Goal: Task Accomplishment & Management: Use online tool/utility

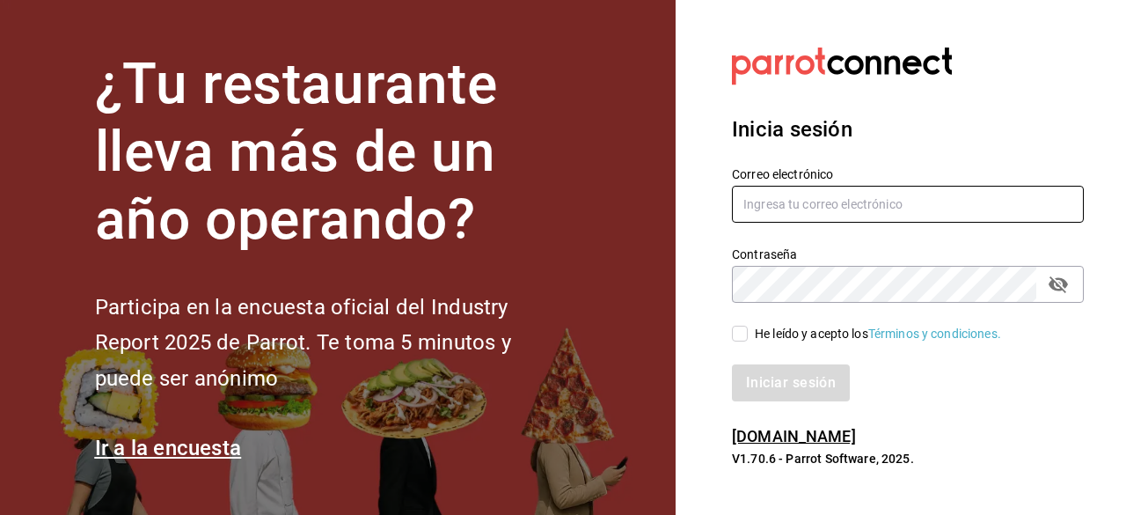
type input "ricardo.guzman@grupocosteno.com"
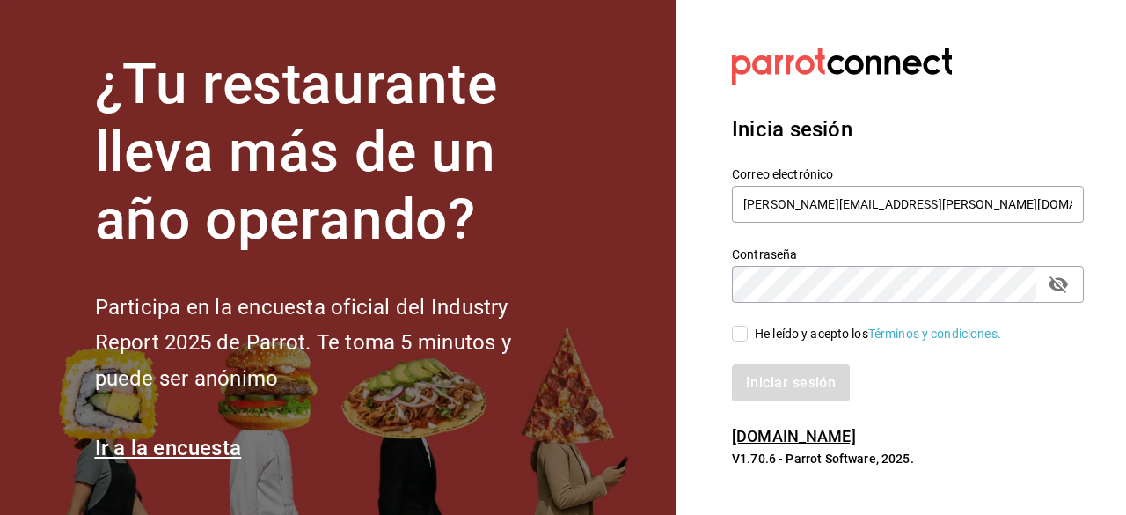
click at [743, 331] on input "He leído y acepto los Términos y condiciones." at bounding box center [740, 334] width 16 height 16
checkbox input "true"
click at [793, 385] on button "Iniciar sesión" at bounding box center [792, 382] width 120 height 37
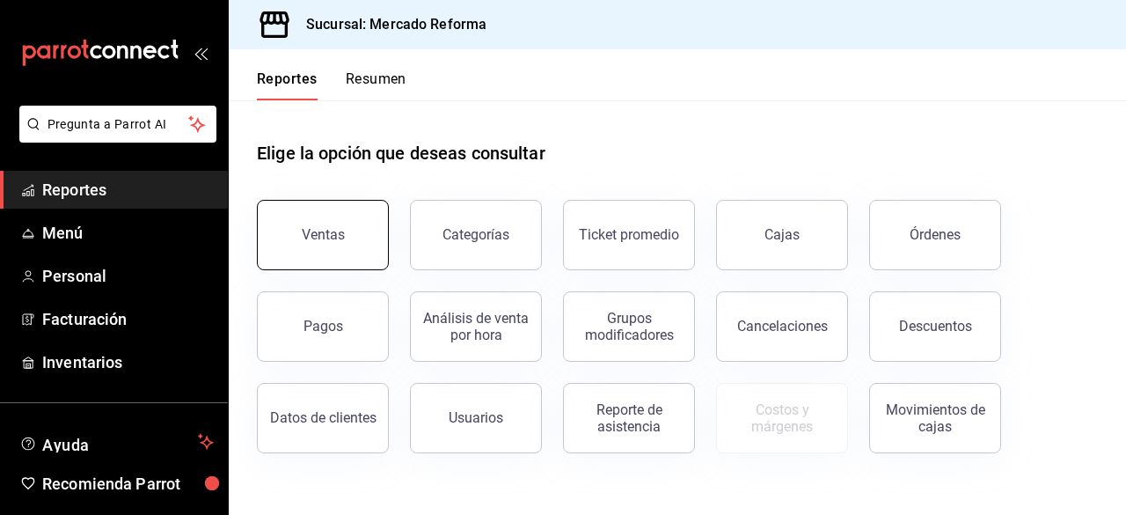
click at [339, 234] on div "Ventas" at bounding box center [323, 234] width 43 height 17
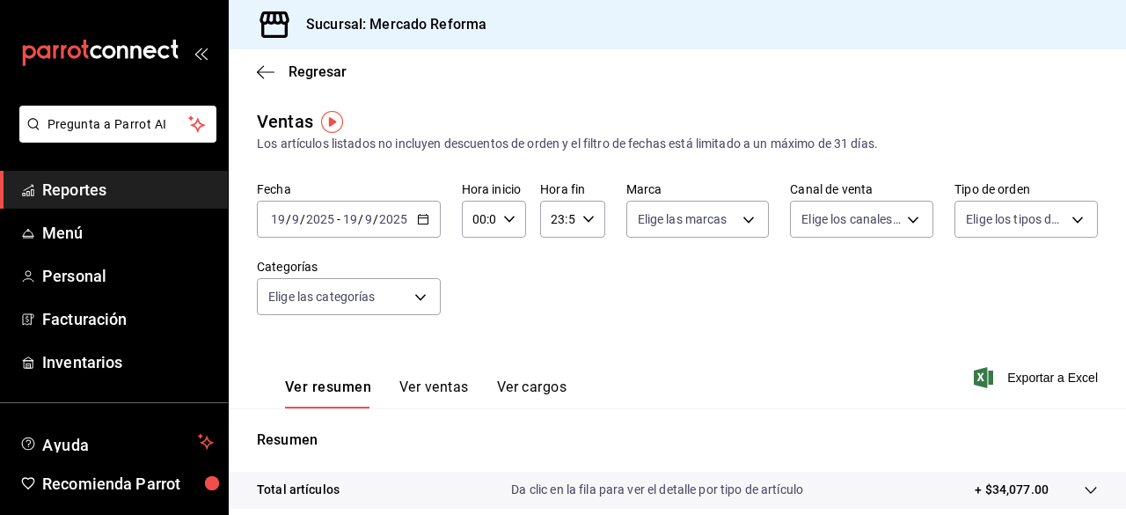
click at [426, 217] on icon "button" at bounding box center [423, 219] width 12 height 12
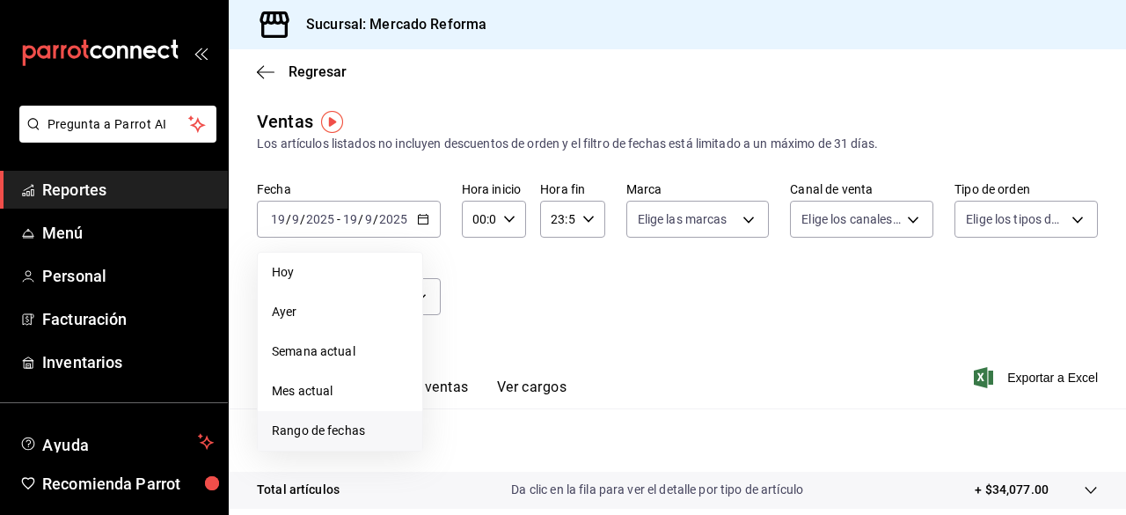
click at [331, 434] on span "Rango de fechas" at bounding box center [340, 430] width 136 height 18
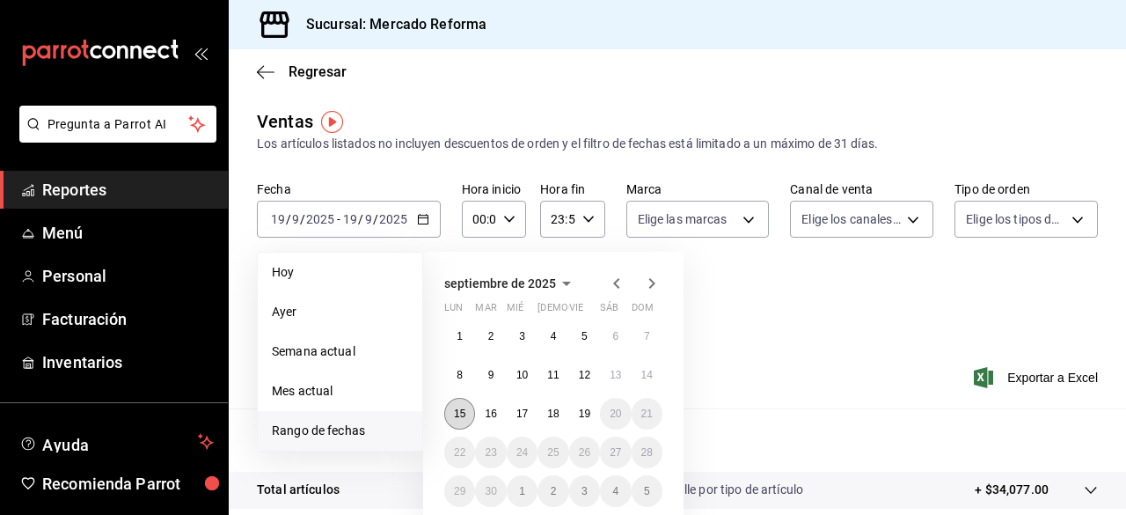
click at [456, 411] on abbr "15" at bounding box center [459, 413] width 11 height 12
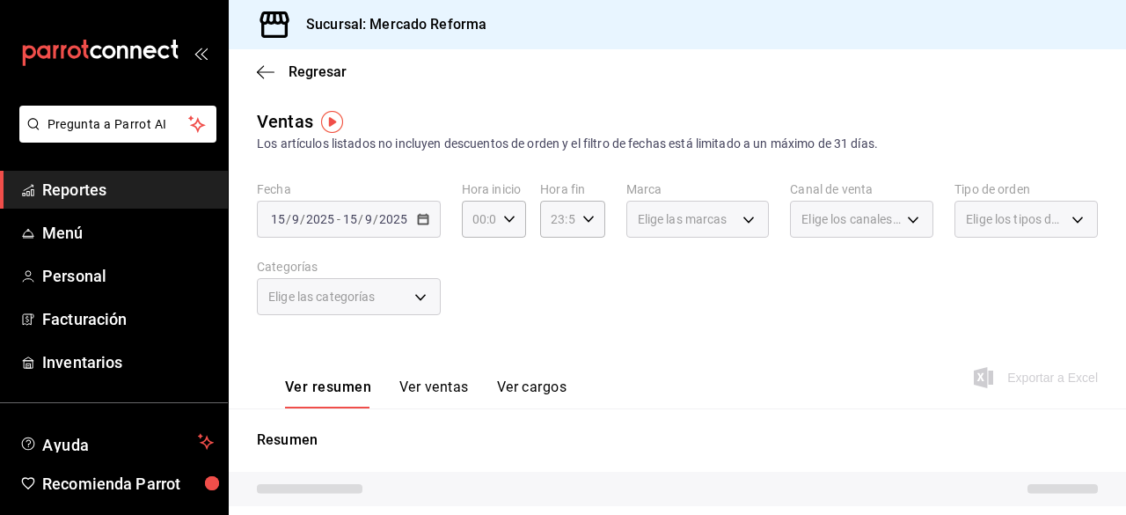
drag, startPoint x: 456, startPoint y: 411, endPoint x: 437, endPoint y: 210, distance: 201.5
click at [437, 210] on div "Ventas Los artículos listados no incluyen descuentos de orden y el filtro de fe…" at bounding box center [677, 468] width 897 height 720
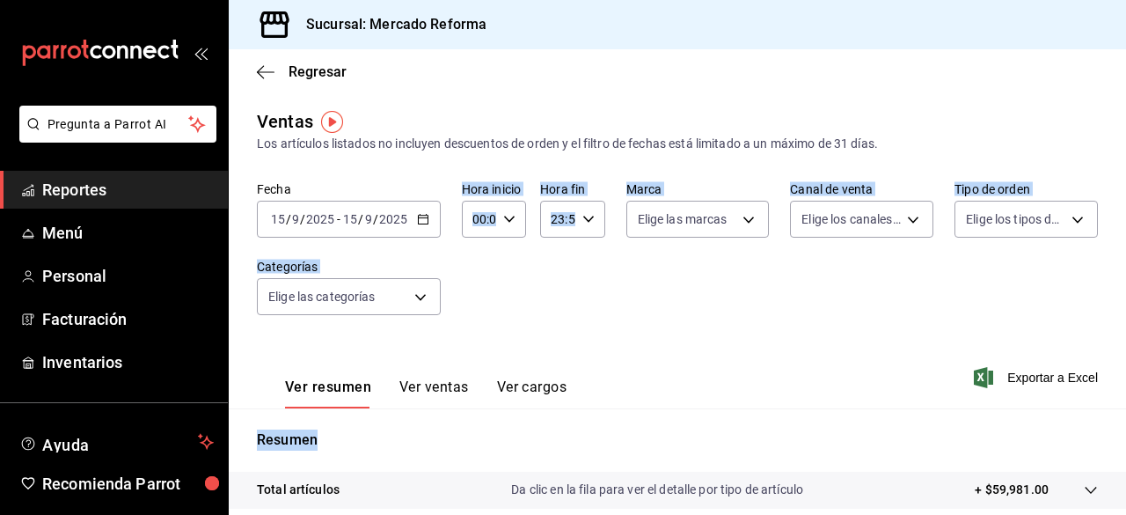
click at [426, 219] on \(Stroke\) "button" at bounding box center [423, 220] width 11 height 10
click at [740, 332] on div "Fecha [DATE] [DATE] - [DATE] [DATE] Hora inicio 00:00 Hora inicio Hora fin 23:5…" at bounding box center [677, 258] width 841 height 155
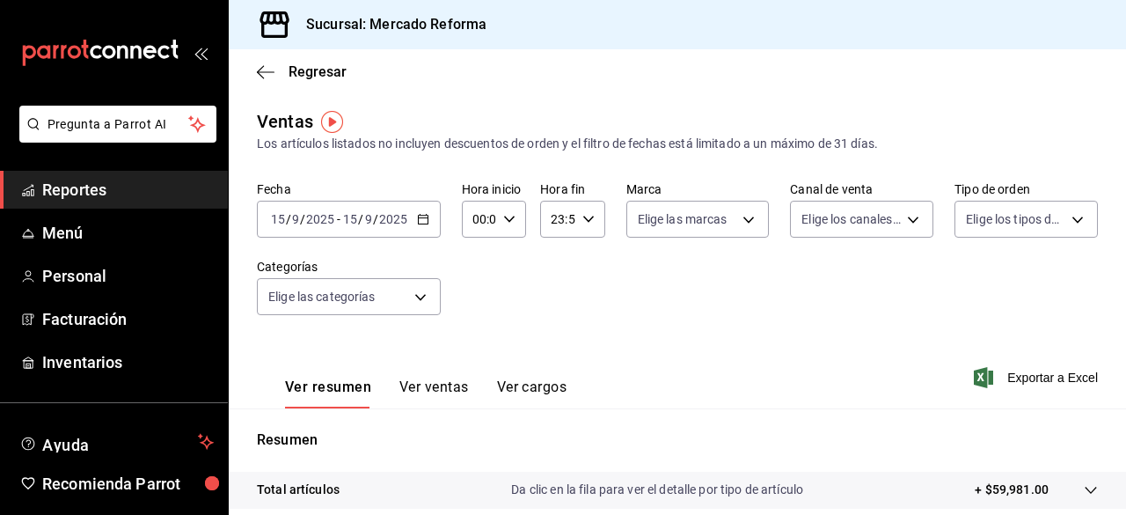
click at [740, 332] on div "Fecha [DATE] [DATE] - [DATE] [DATE] Hora inicio 00:00 Hora inicio Hora fin 23:5…" at bounding box center [677, 258] width 841 height 155
click at [418, 219] on \(Stroke\) "button" at bounding box center [423, 220] width 11 height 10
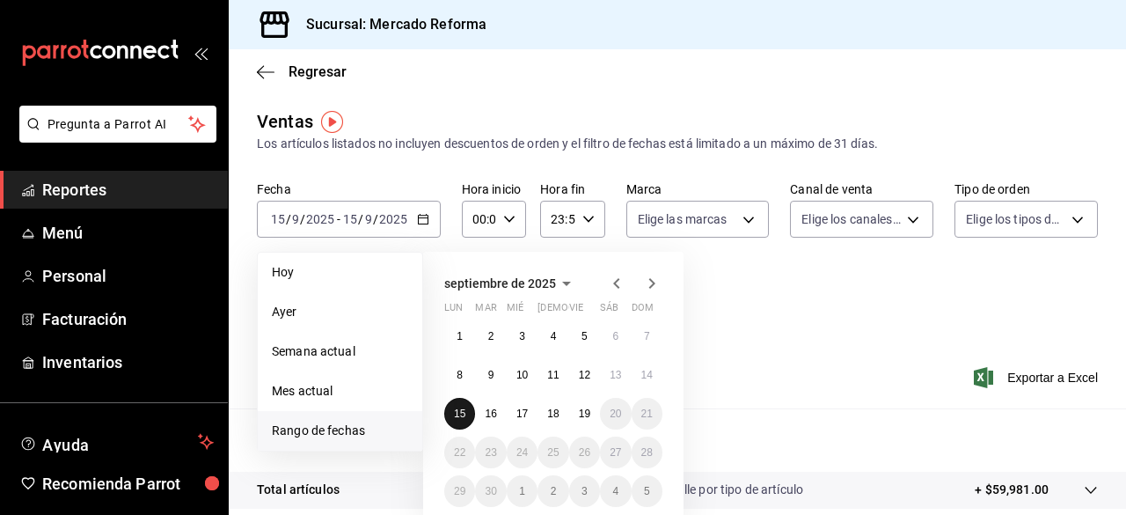
drag, startPoint x: 458, startPoint y: 418, endPoint x: 465, endPoint y: 409, distance: 11.8
click at [465, 409] on abbr "15" at bounding box center [459, 413] width 11 height 12
drag, startPoint x: 465, startPoint y: 409, endPoint x: 590, endPoint y: 416, distance: 124.3
click at [590, 416] on div "1 2 3 4 5 6 7 8 9 10 11 12 13 14 15 16 17 18 19 20 21 22 23 24 25 26 27 28 29 3…" at bounding box center [553, 413] width 218 height 187
click at [590, 416] on abbr "19" at bounding box center [584, 413] width 11 height 12
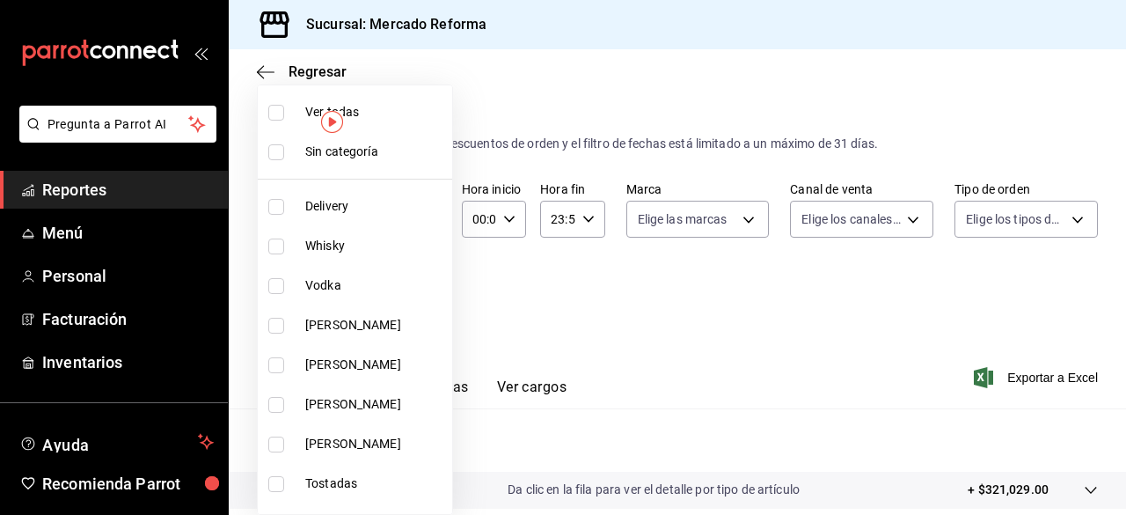
click at [417, 301] on body "Pregunta a Parrot AI Reportes Menú Personal Facturación Inventarios Ayuda Recom…" at bounding box center [563, 257] width 1126 height 515
click at [286, 115] on label at bounding box center [279, 113] width 23 height 16
click at [284, 115] on input "checkbox" at bounding box center [276, 113] width 16 height 16
checkbox input "false"
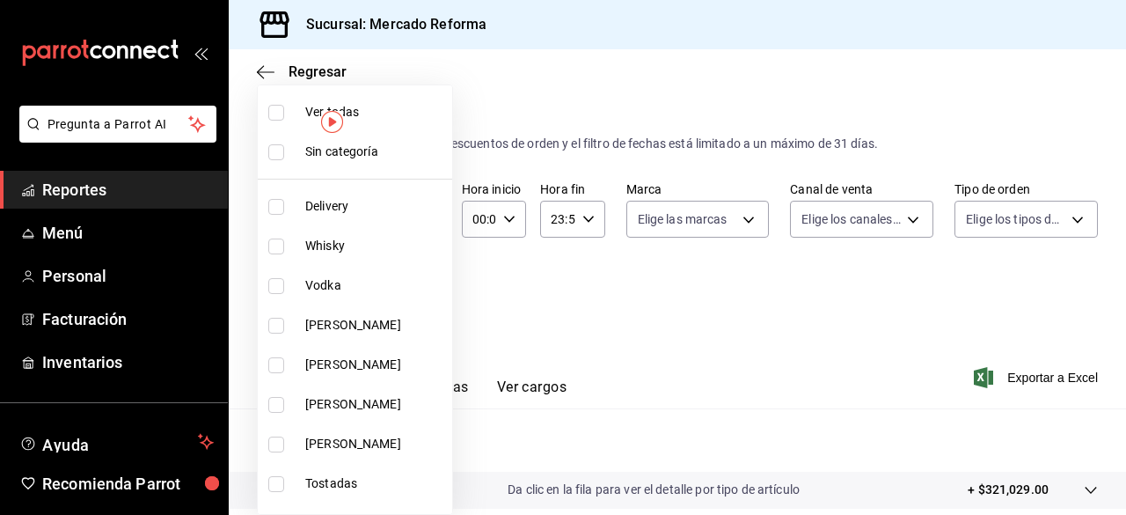
checkbox input "false"
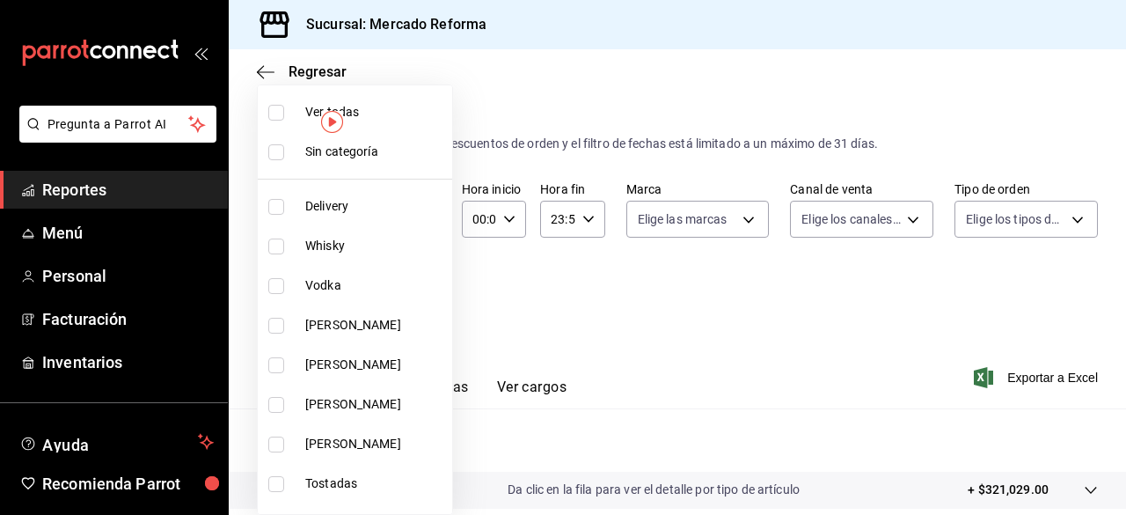
checkbox input "false"
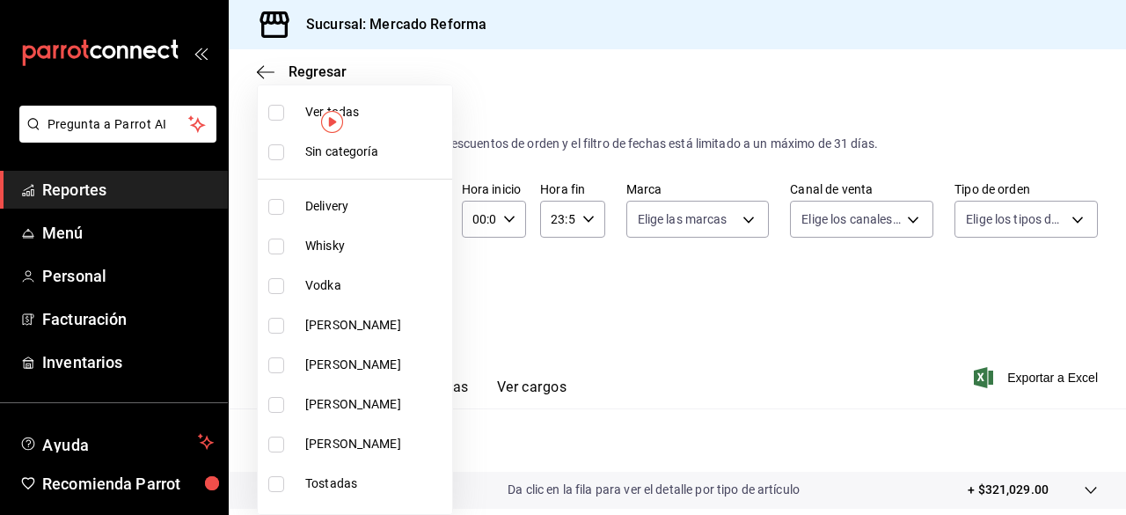
checkbox input "false"
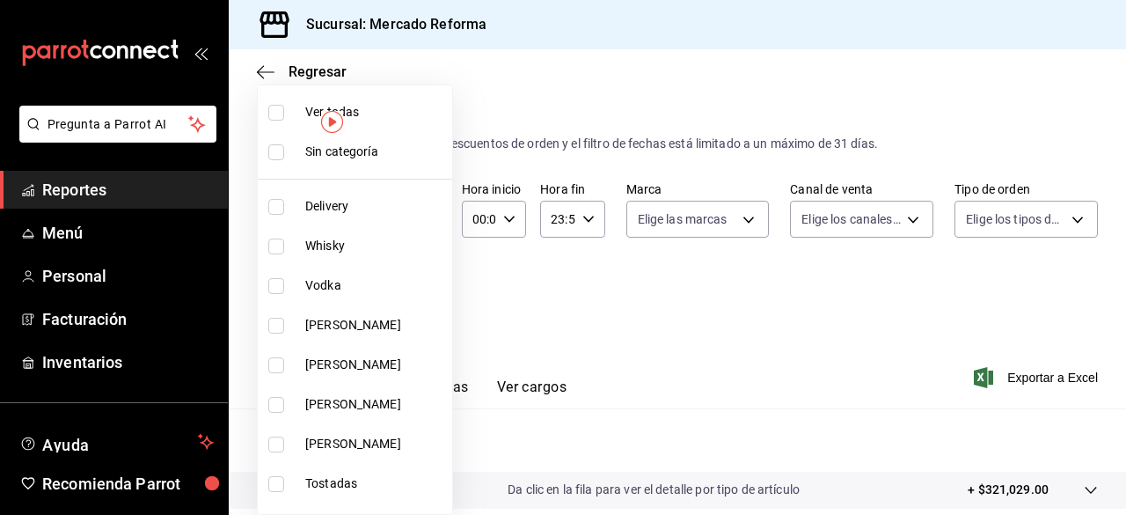
checkbox input "false"
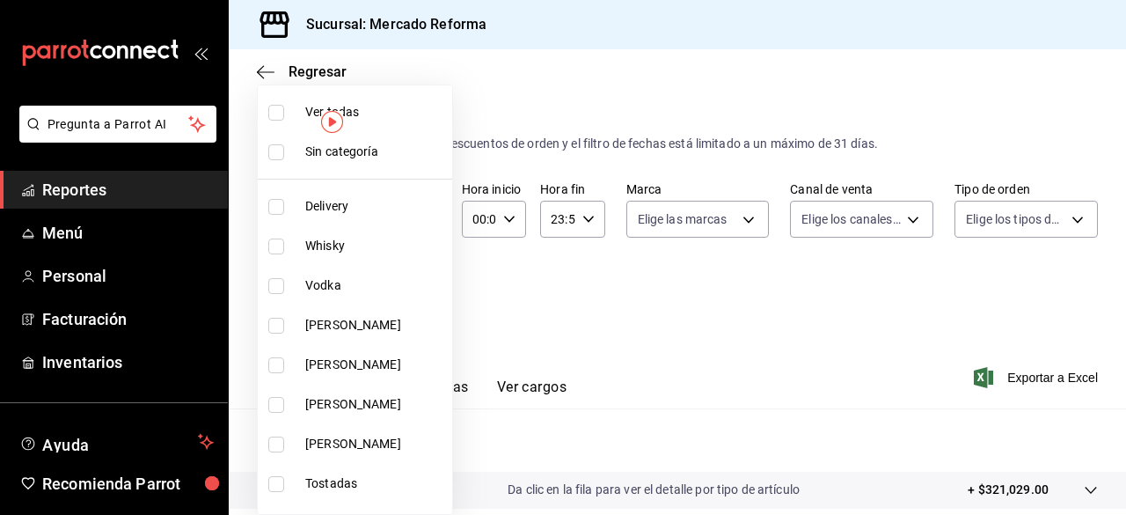
checkbox input "false"
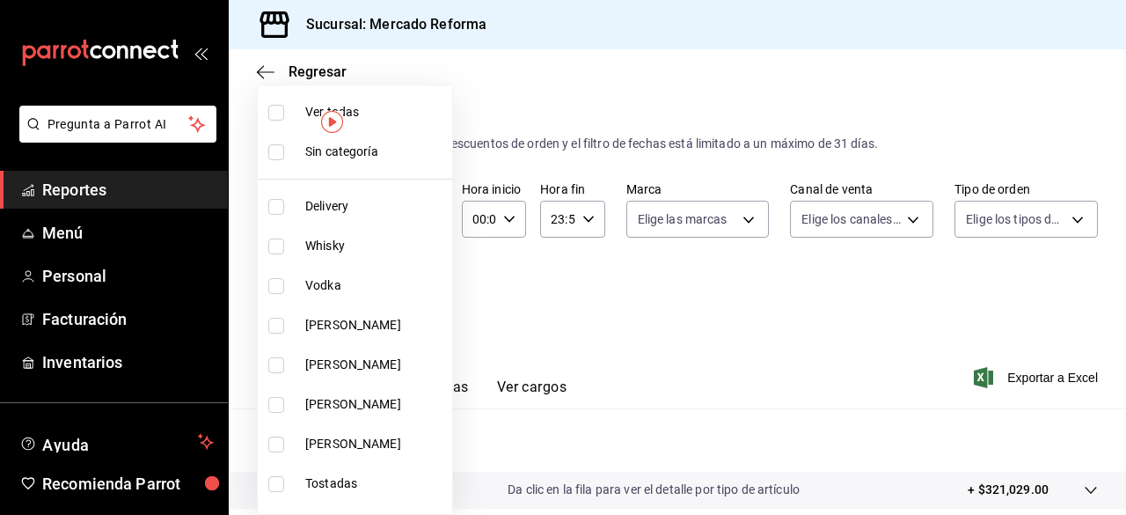
checkbox input "false"
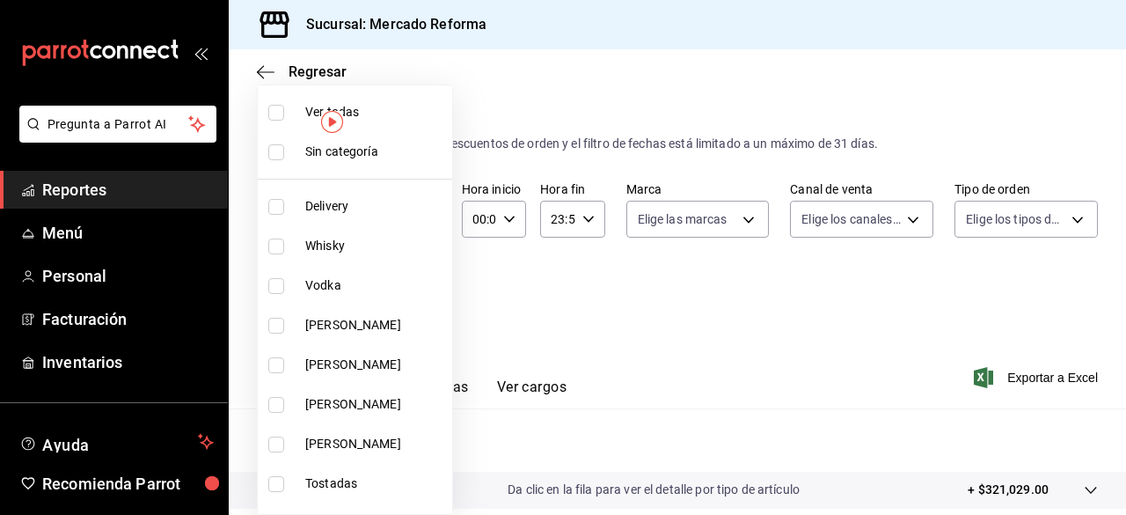
checkbox input "false"
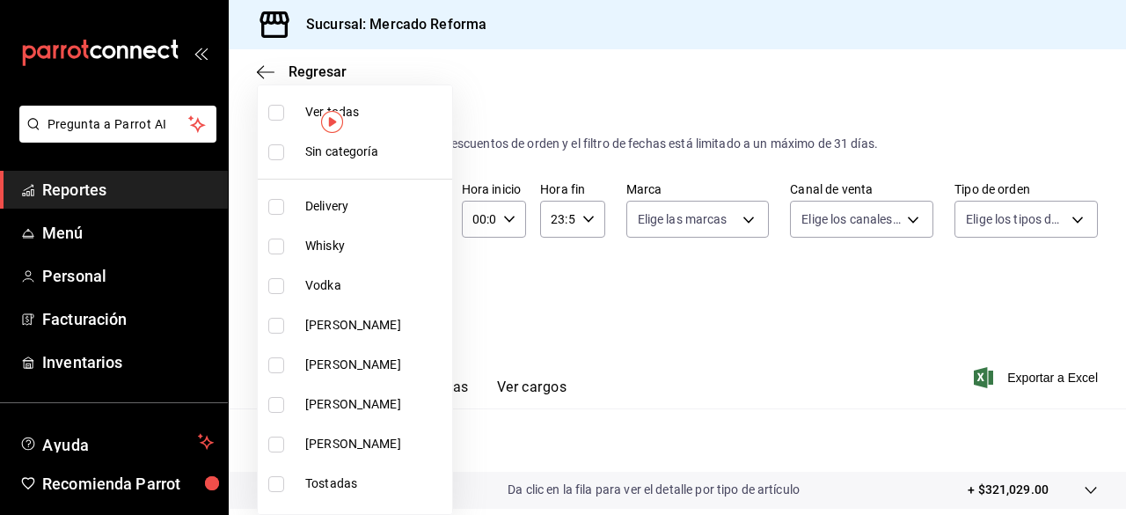
checkbox input "false"
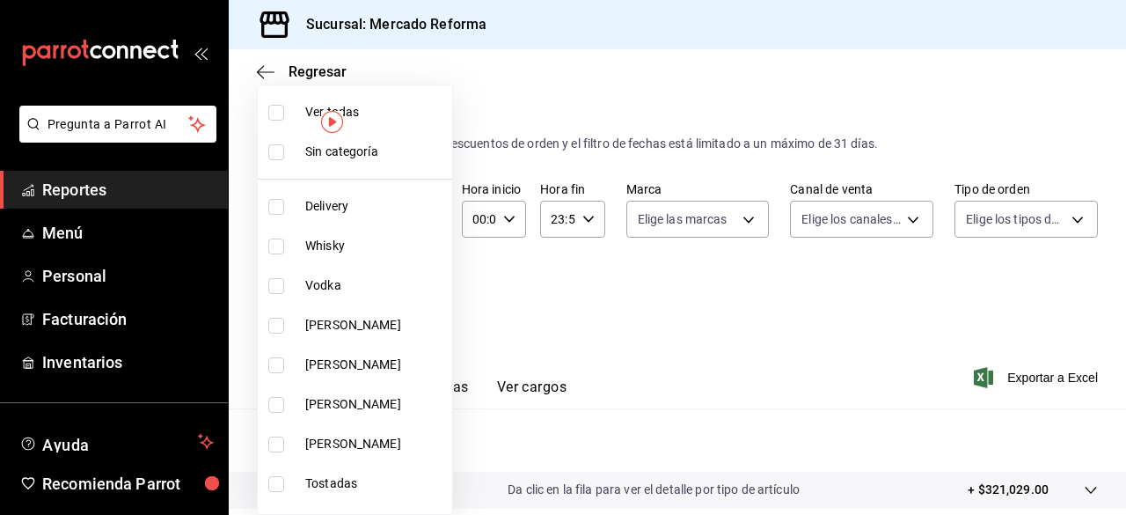
checkbox input "false"
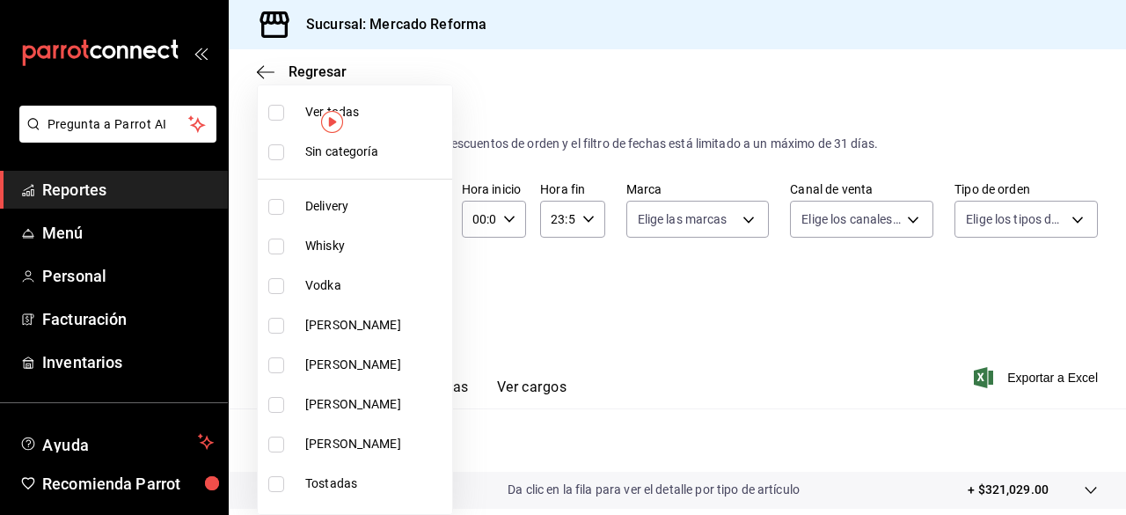
checkbox input "false"
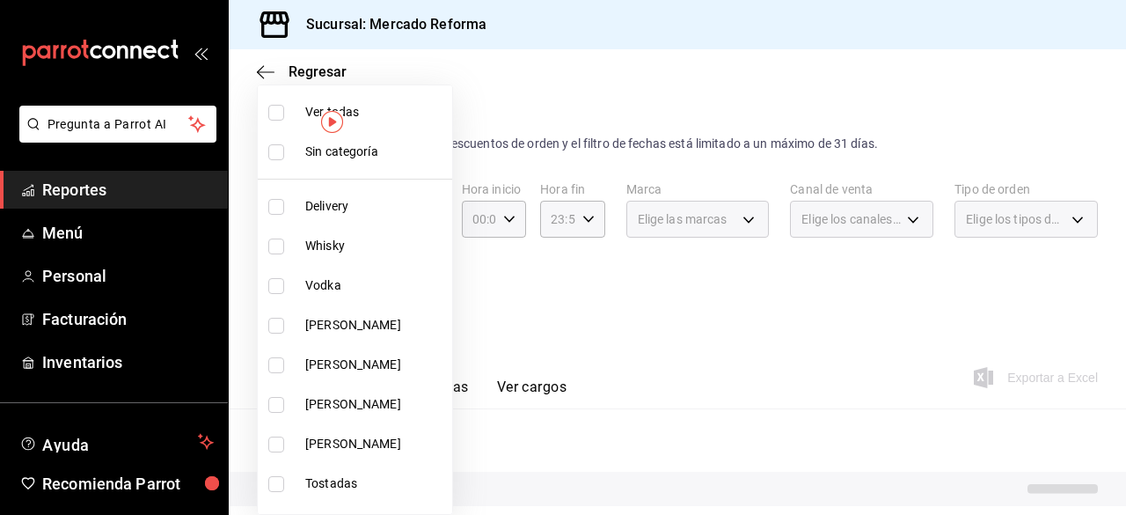
click at [281, 112] on input "checkbox" at bounding box center [276, 113] width 16 height 16
checkbox input "true"
type input "92dc4cae-9c42-48a5-aa63-f50684ad7fd1,15a18657-e758-4947-b740-bbb2adede7dd,e517e…"
checkbox input "true"
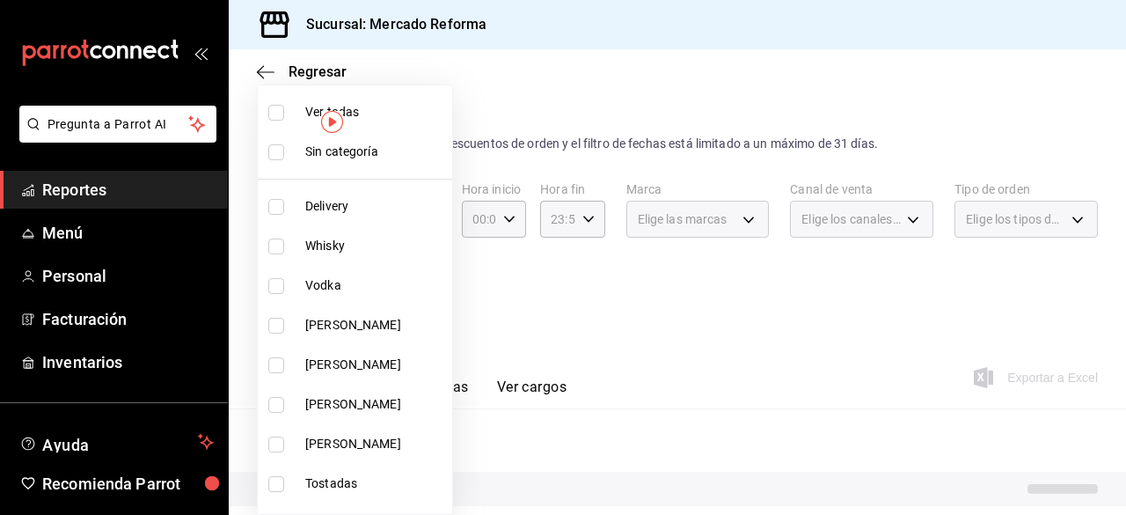
checkbox input "true"
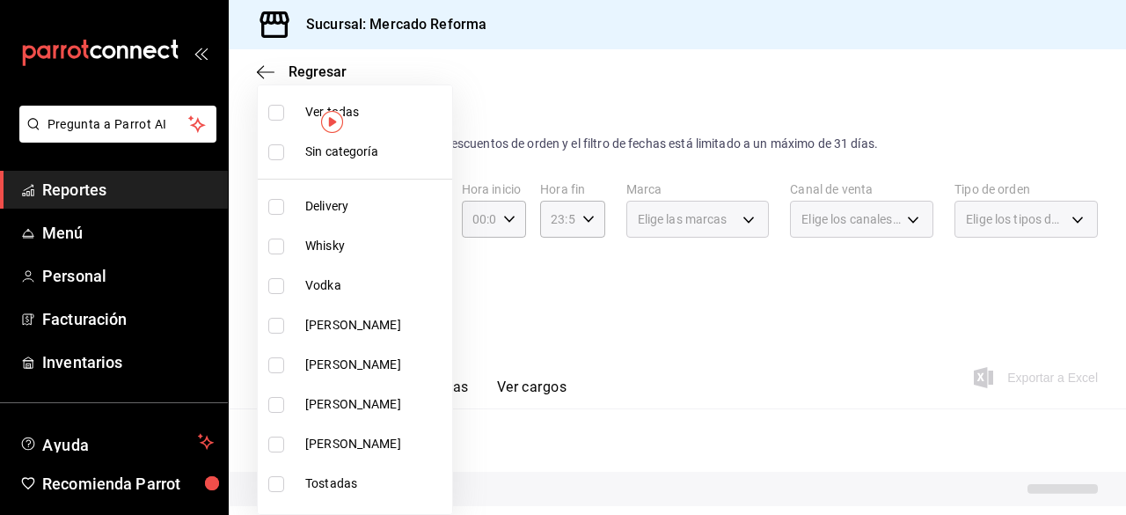
checkbox input "true"
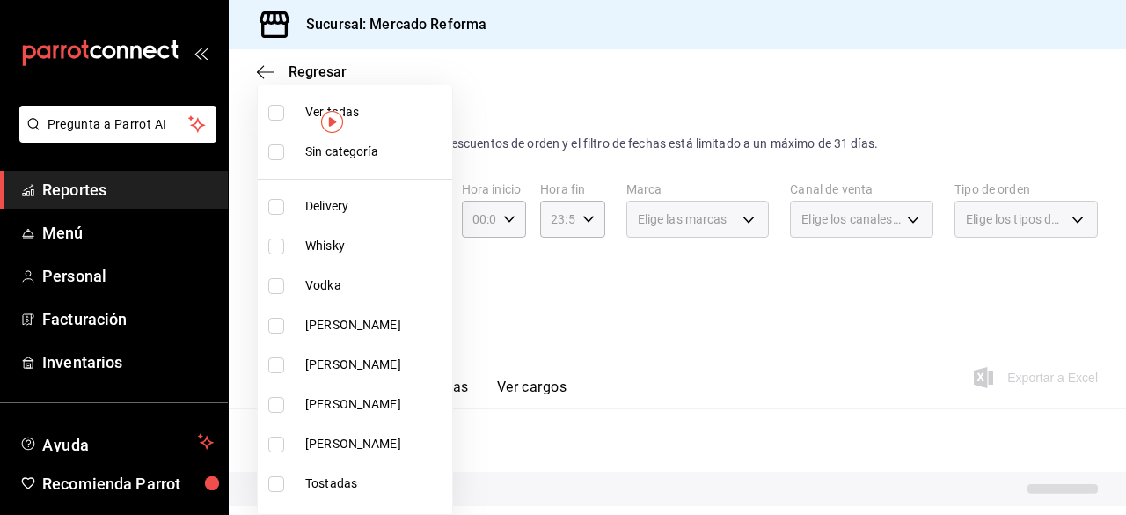
checkbox input "true"
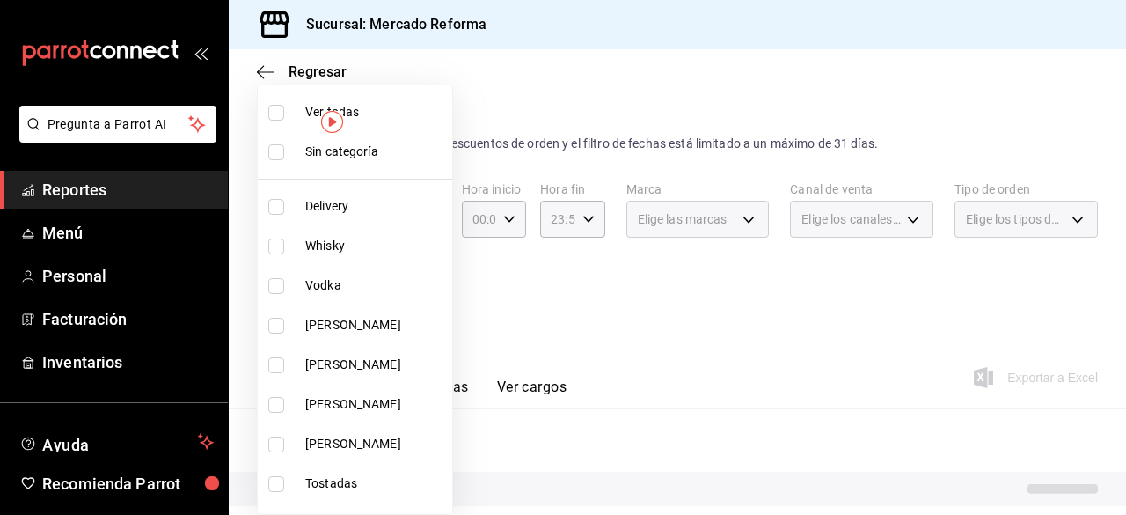
checkbox input "true"
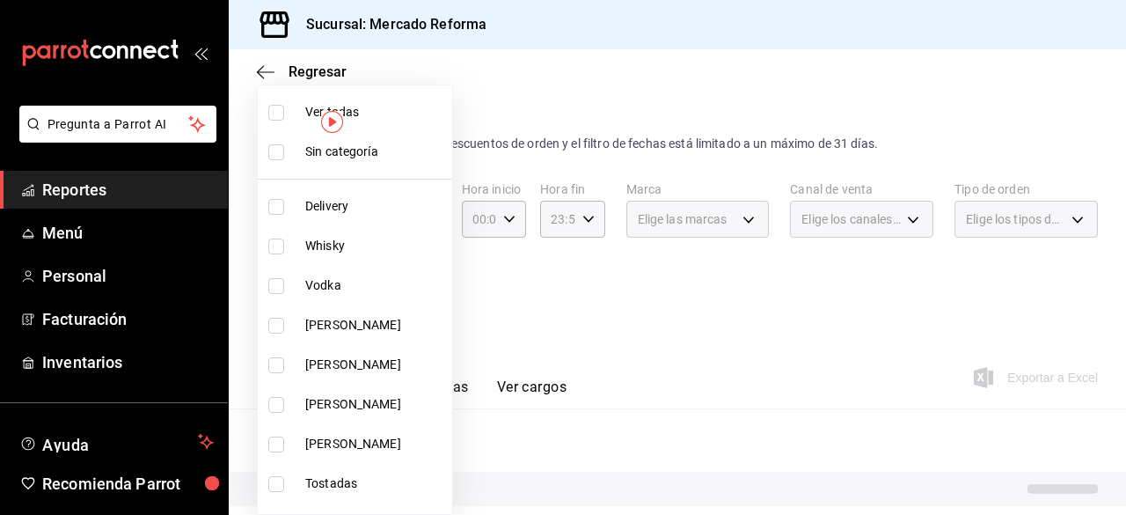
checkbox input "true"
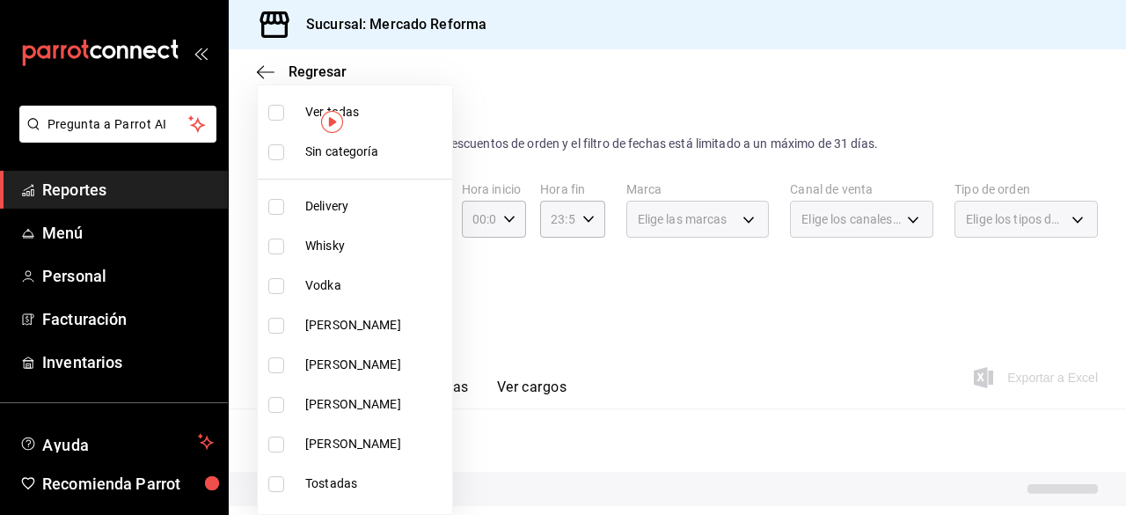
checkbox input "true"
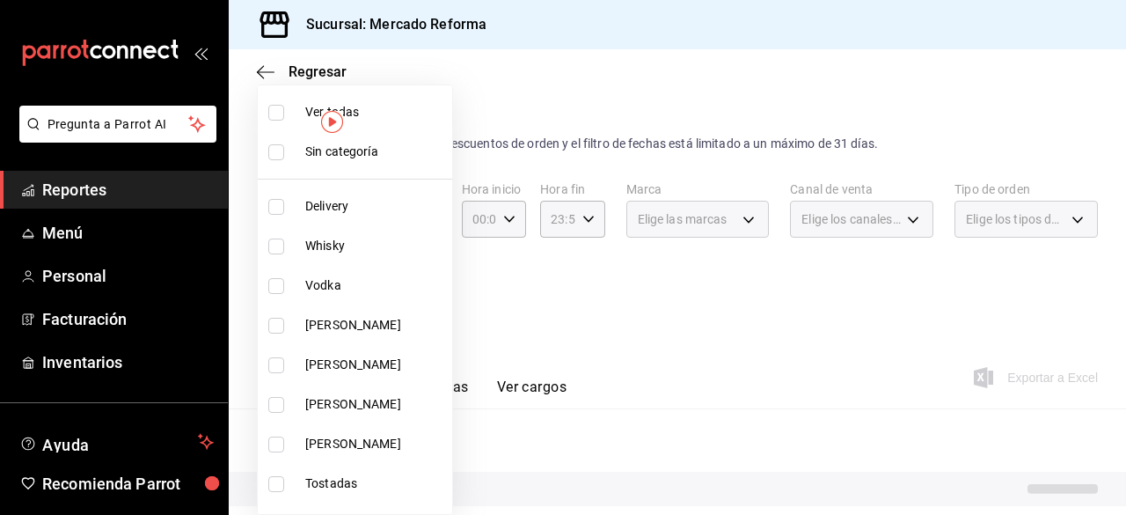
checkbox input "true"
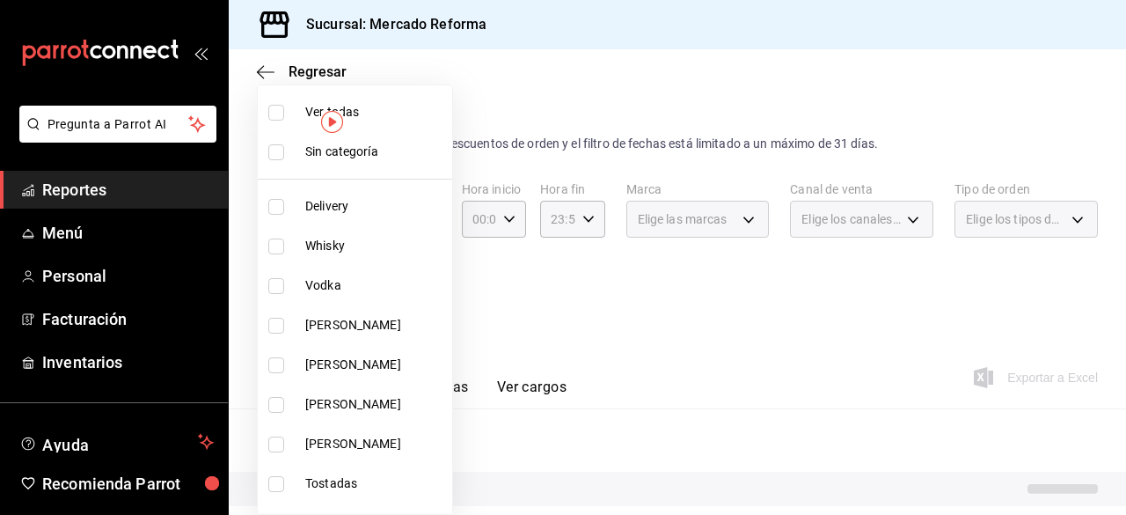
checkbox input "true"
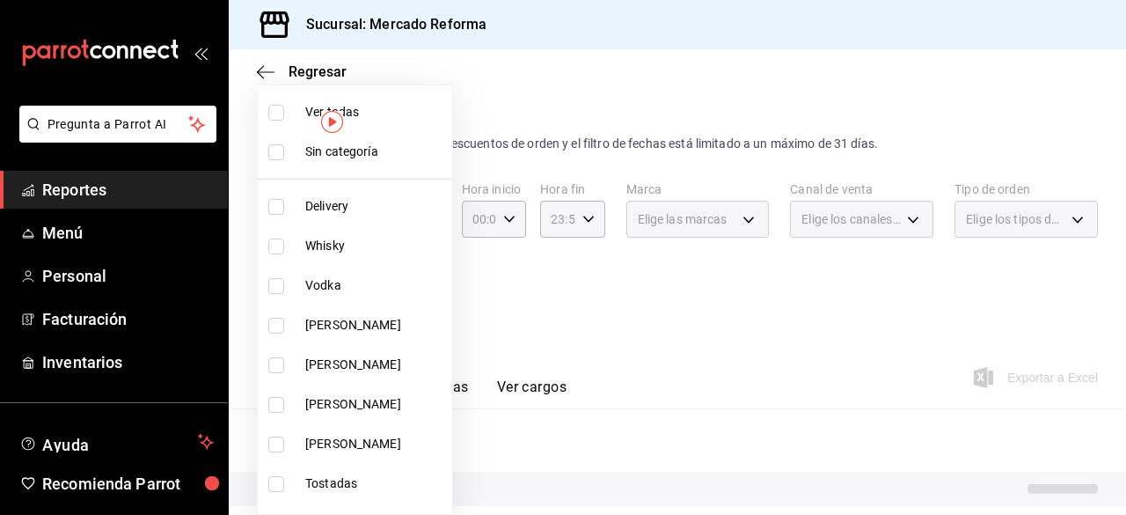
checkbox input "true"
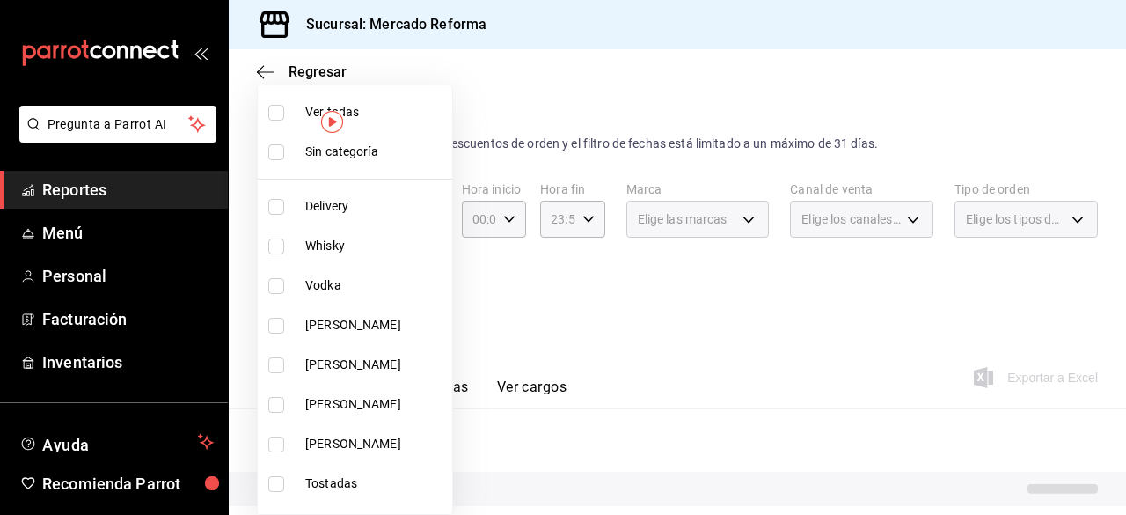
checkbox input "true"
click at [693, 358] on div at bounding box center [563, 257] width 1126 height 515
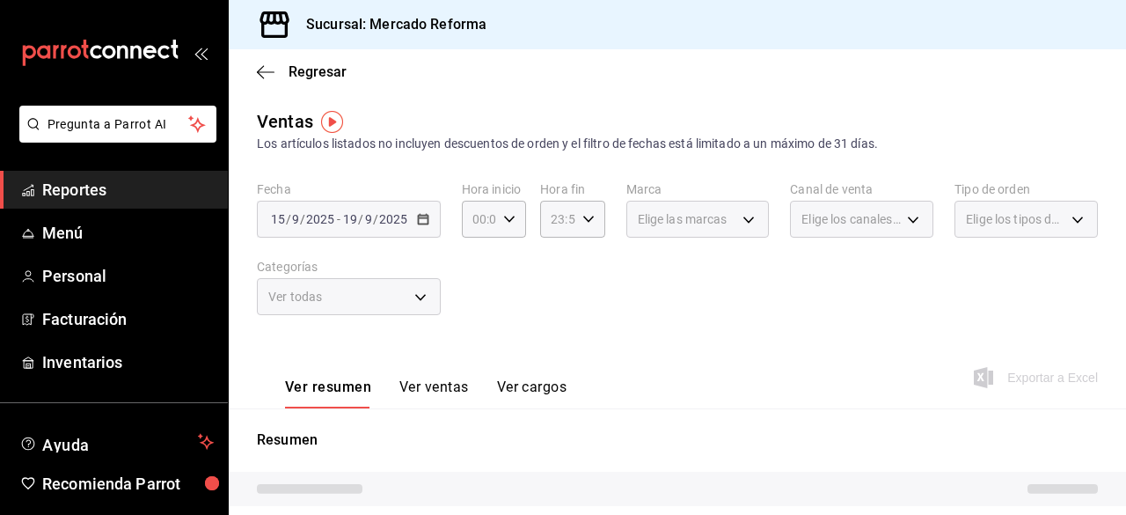
click at [739, 223] on div "Elige las marcas" at bounding box center [697, 219] width 143 height 37
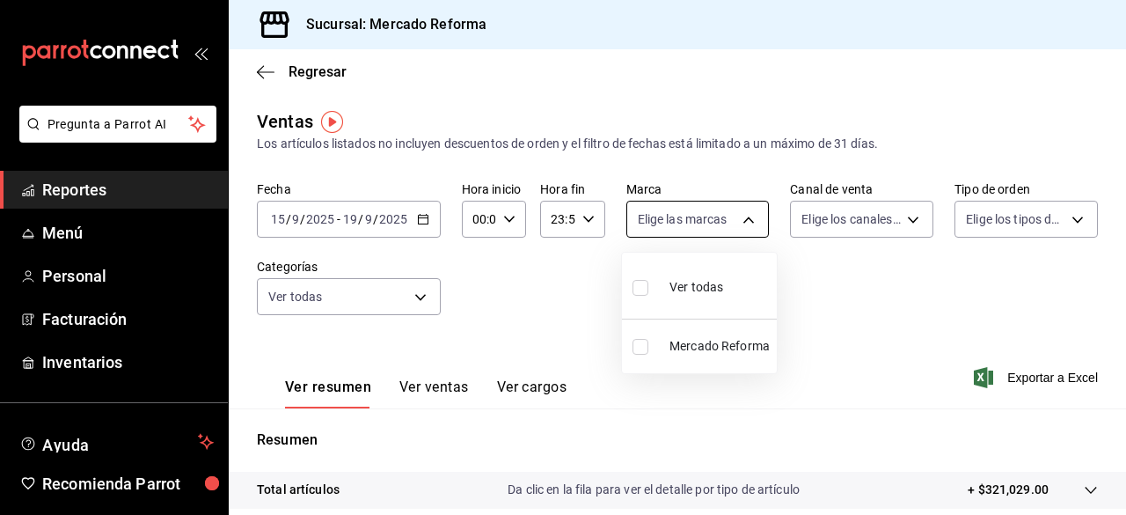
click at [739, 223] on body "Pregunta a Parrot AI Reportes Menú Personal Facturación Inventarios Ayuda Recom…" at bounding box center [563, 257] width 1126 height 515
click at [651, 288] on label at bounding box center [644, 288] width 23 height 26
click at [648, 288] on input "checkbox" at bounding box center [641, 288] width 16 height 16
checkbox input "false"
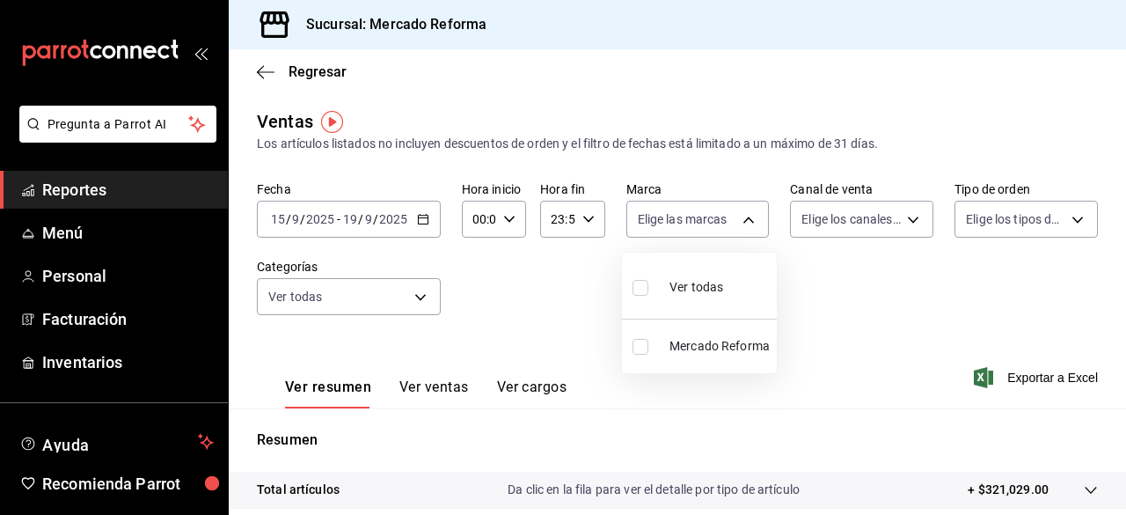
click at [642, 288] on input "checkbox" at bounding box center [641, 288] width 16 height 16
checkbox input "true"
type input "ae828a00-f9e9-46fb-a95c-bc024de736cf"
checkbox input "true"
click at [905, 222] on div at bounding box center [563, 257] width 1126 height 515
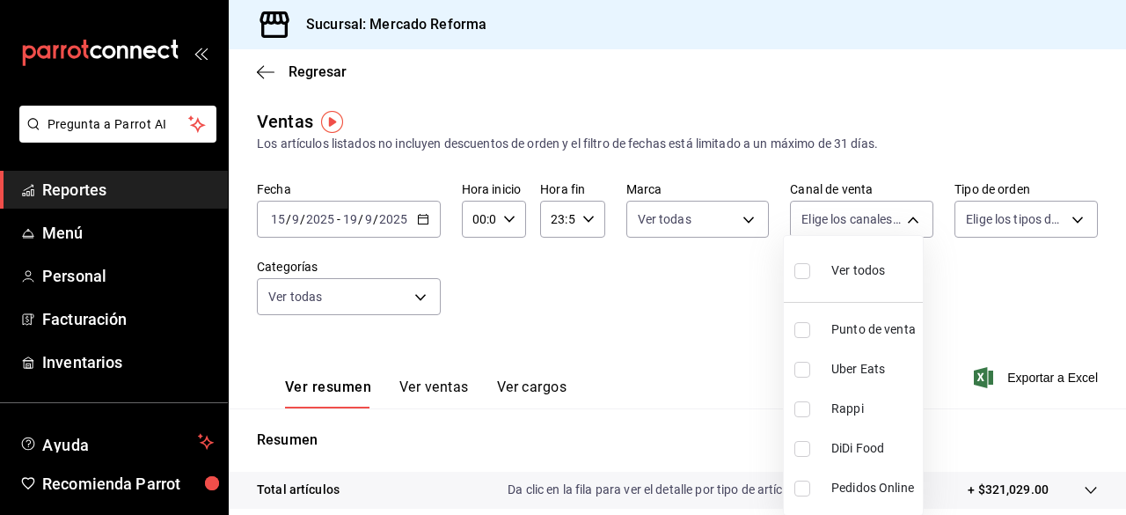
click at [905, 222] on body "Pregunta a Parrot AI Reportes Menú Personal Facturación Inventarios Ayuda Recom…" at bounding box center [563, 257] width 1126 height 515
click at [798, 269] on input "checkbox" at bounding box center [803, 271] width 16 height 16
checkbox input "true"
type input "PARROT,UBER_EATS,RAPPI,DIDI_FOOD,ONLINE"
checkbox input "true"
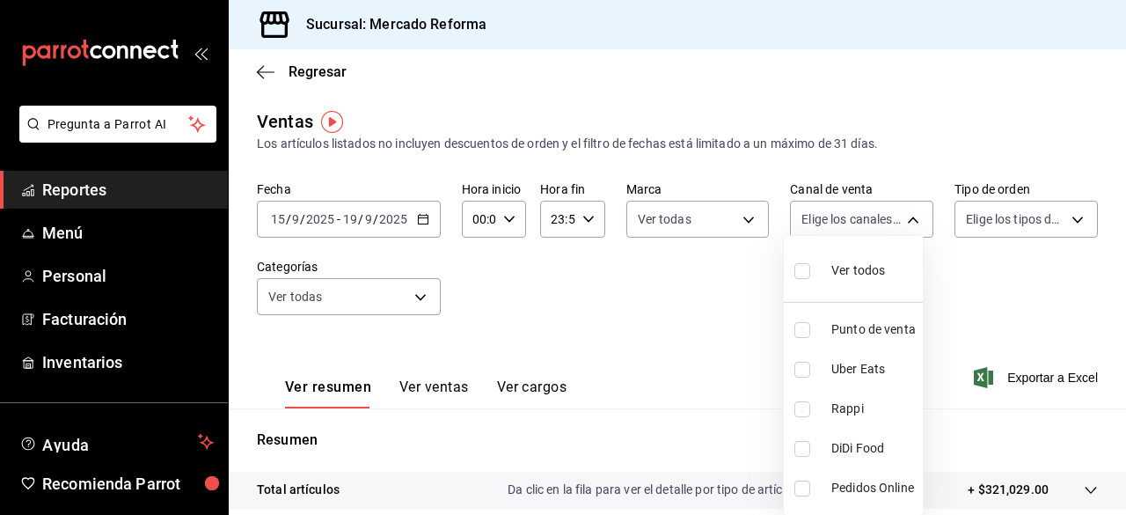
checkbox input "true"
click at [970, 289] on div at bounding box center [563, 257] width 1126 height 515
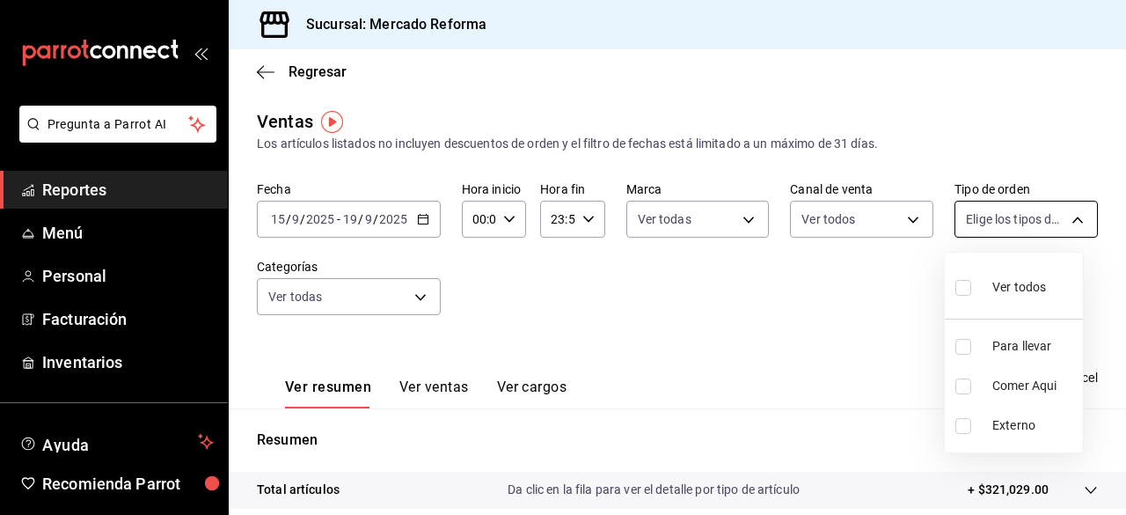
click at [1065, 214] on body "Pregunta a Parrot AI Reportes Menú Personal Facturación Inventarios Ayuda Recom…" at bounding box center [563, 257] width 1126 height 515
click at [963, 289] on input "checkbox" at bounding box center [964, 288] width 16 height 16
checkbox input "true"
type input "543b6f55-63b3-4283-b38a-1c71103a1357,8967f16d-2e4d-4984-8791-673d8c0d58d4,EXTER…"
checkbox input "true"
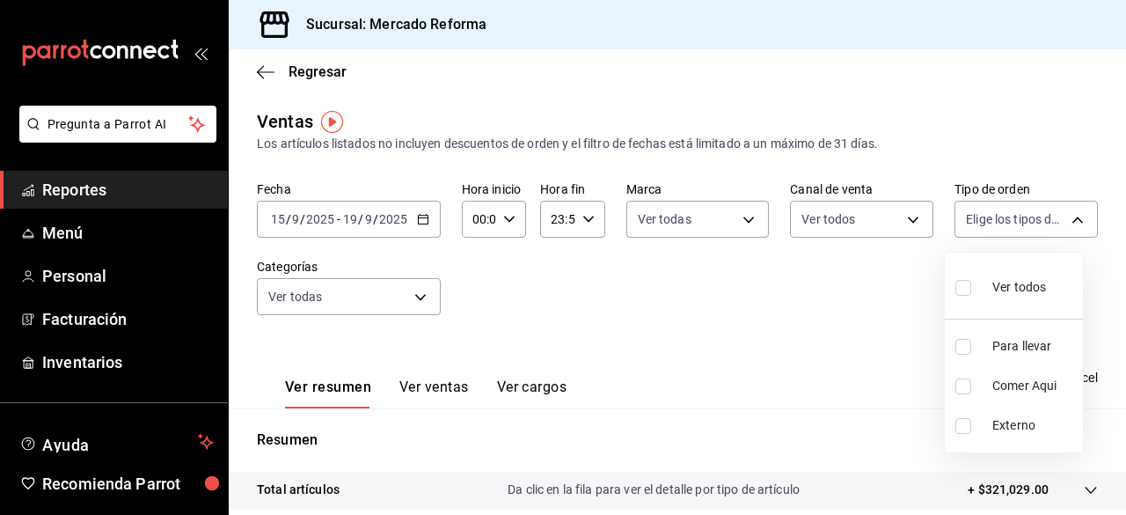
checkbox input "true"
click at [819, 348] on div at bounding box center [563, 257] width 1126 height 515
click at [991, 366] on div "Ver resumen Ver ventas Ver cargos Exportar a Excel" at bounding box center [677, 372] width 897 height 72
click at [1002, 375] on span "Exportar a Excel" at bounding box center [1038, 377] width 121 height 21
